Goal: Information Seeking & Learning: Find specific fact

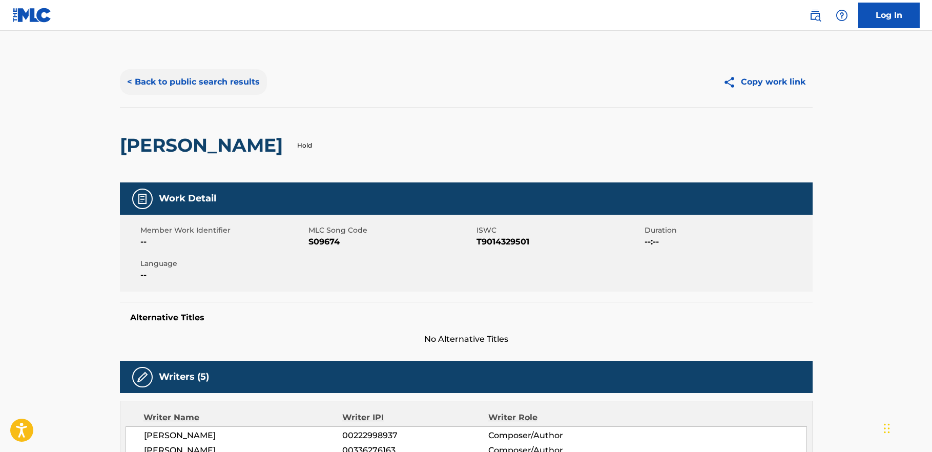
click at [224, 84] on button "< Back to public search results" at bounding box center [193, 82] width 147 height 26
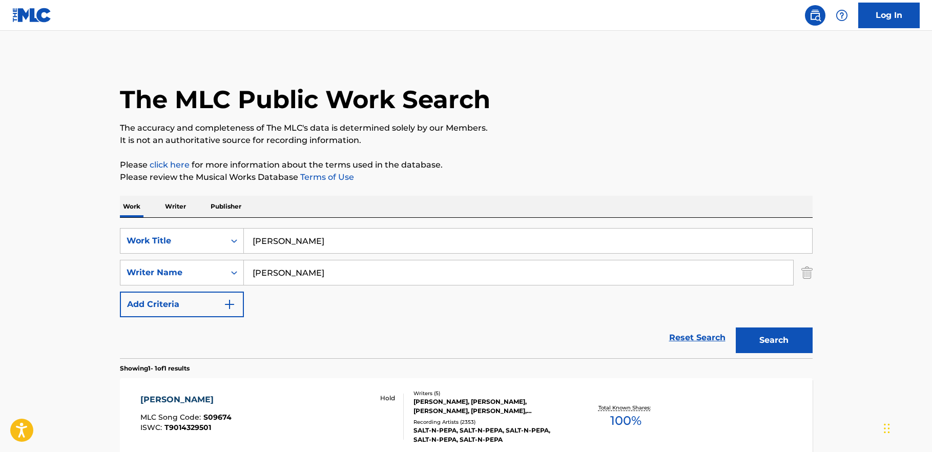
scroll to position [47, 0]
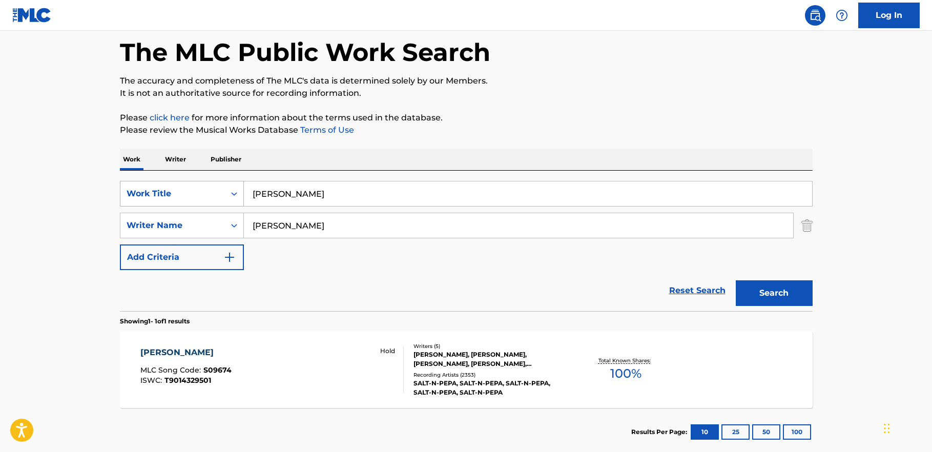
drag, startPoint x: 289, startPoint y: 190, endPoint x: 216, endPoint y: 183, distance: 73.0
click at [217, 184] on div "SearchWithCriteria93bd01e5-1606-4931-9d1f-edebfac91c7b Work Title [PERSON_NAME]" at bounding box center [466, 194] width 693 height 26
type input "run away"
type input "delonte"
click at [736, 280] on button "Search" at bounding box center [774, 293] width 77 height 26
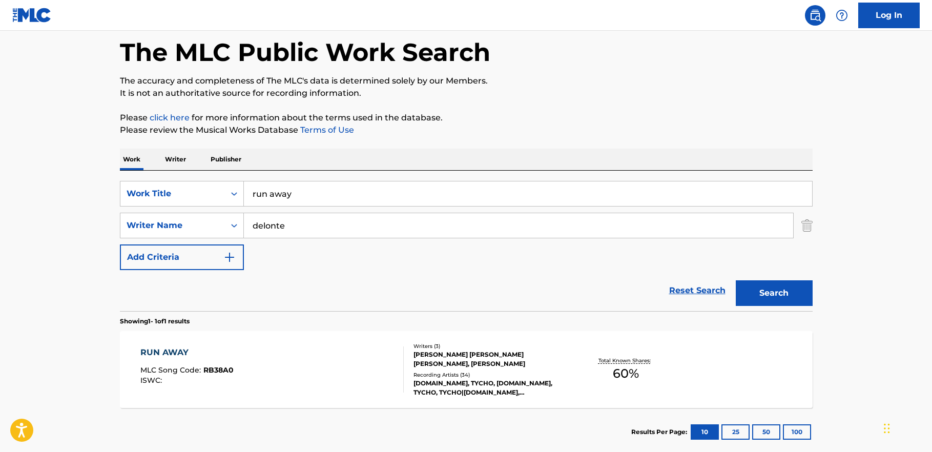
click at [174, 345] on div "RUN AWAY MLC Song Code : RB38A0 ISWC : Writers ( 3 ) [PERSON_NAME] [PERSON_NAME…" at bounding box center [466, 369] width 693 height 77
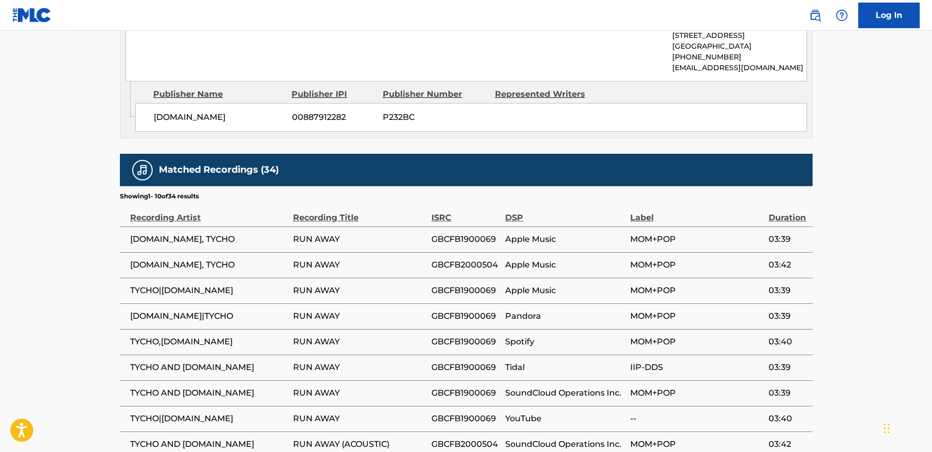
scroll to position [821, 0]
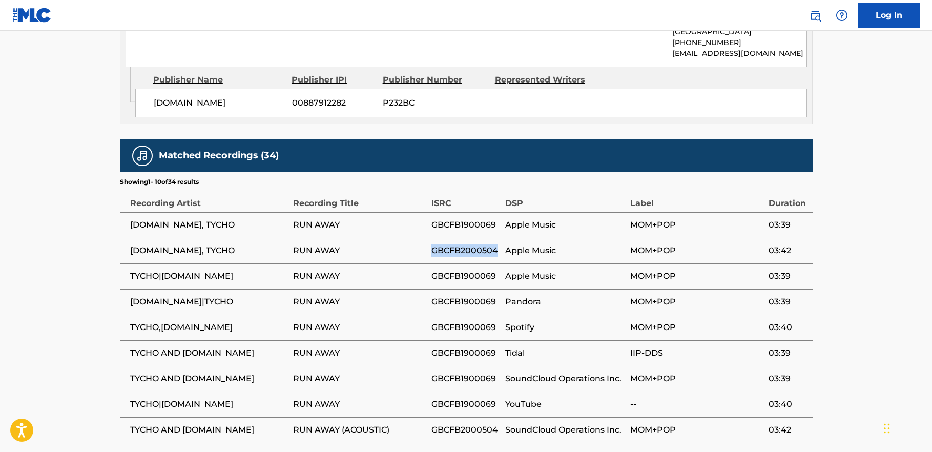
drag, startPoint x: 498, startPoint y: 240, endPoint x: 444, endPoint y: 241, distance: 54.3
click at [432, 244] on span "GBCFB2000504" at bounding box center [465, 250] width 69 height 12
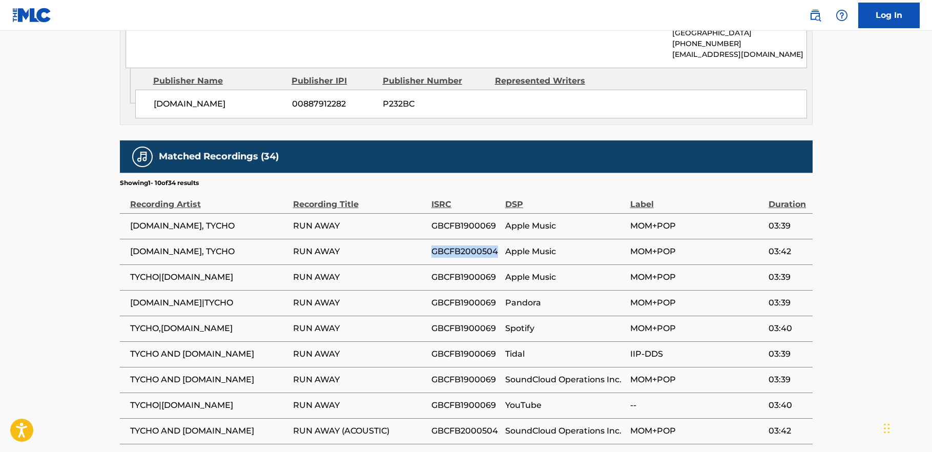
copy span "GBCFB2000504"
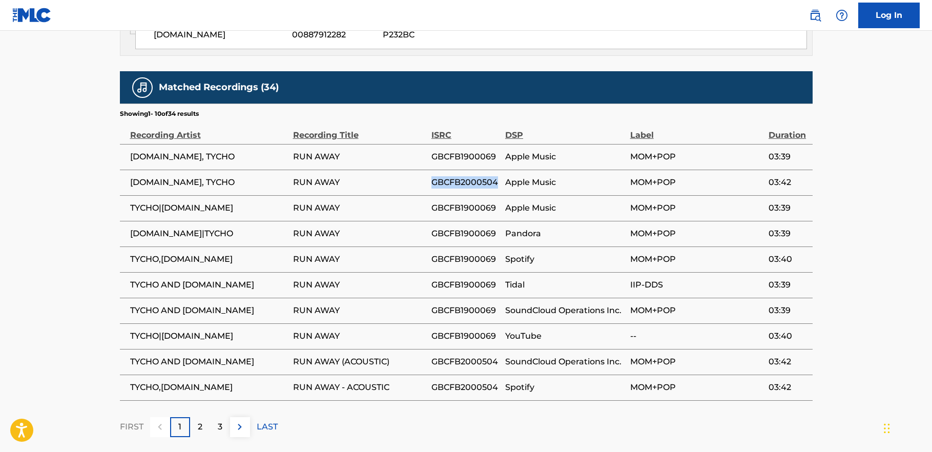
scroll to position [909, 0]
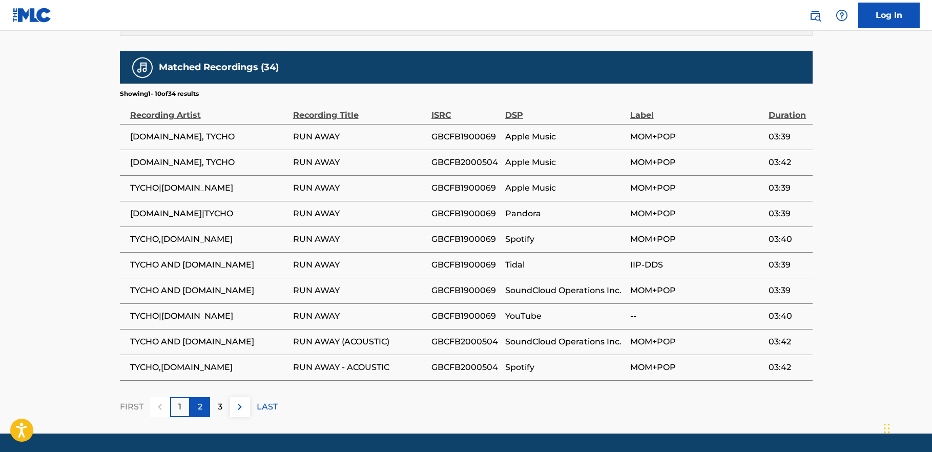
click at [198, 401] on p "2" at bounding box center [200, 407] width 5 height 12
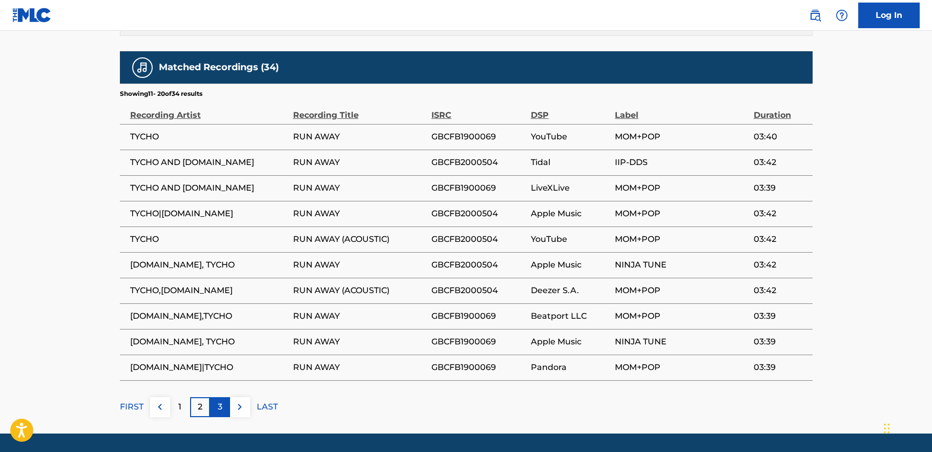
click at [215, 399] on div "3" at bounding box center [220, 407] width 20 height 20
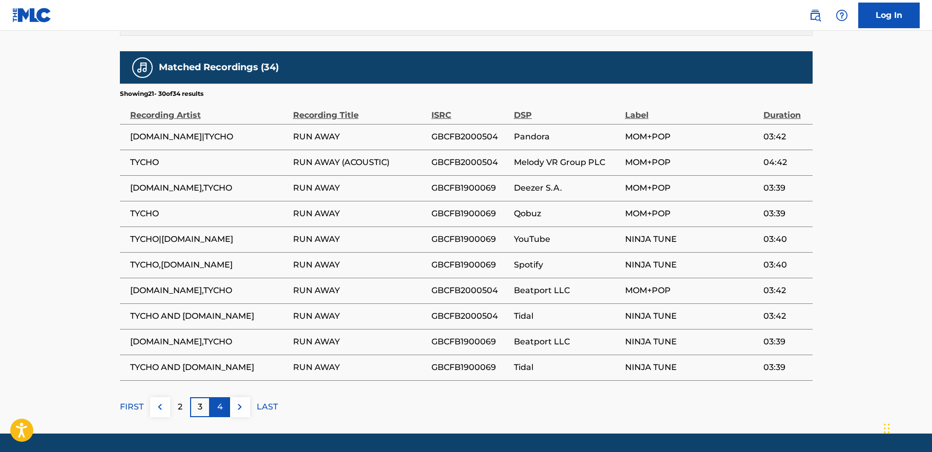
click at [216, 399] on div "4" at bounding box center [220, 407] width 20 height 20
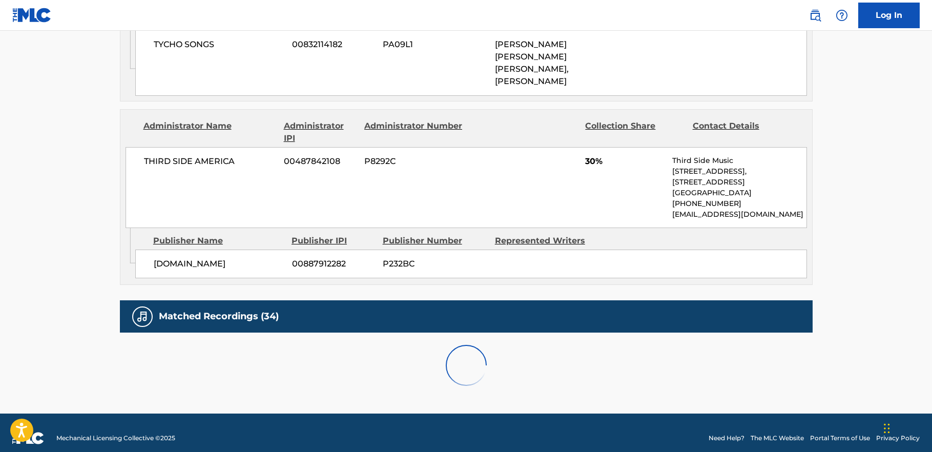
scroll to position [775, 0]
